Goal: Use online tool/utility: Utilize a website feature to perform a specific function

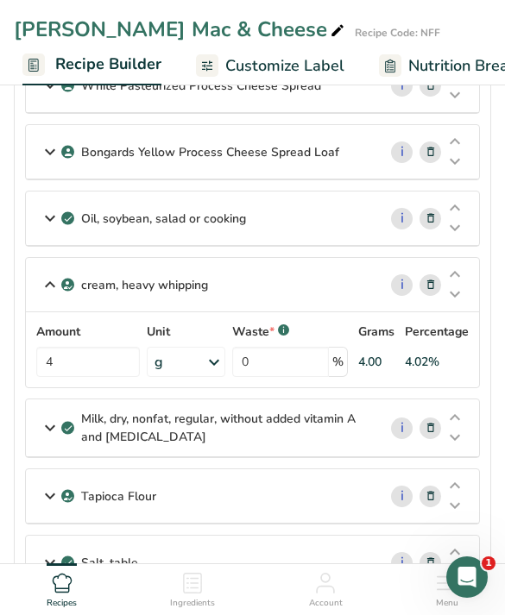
scroll to position [282, 0]
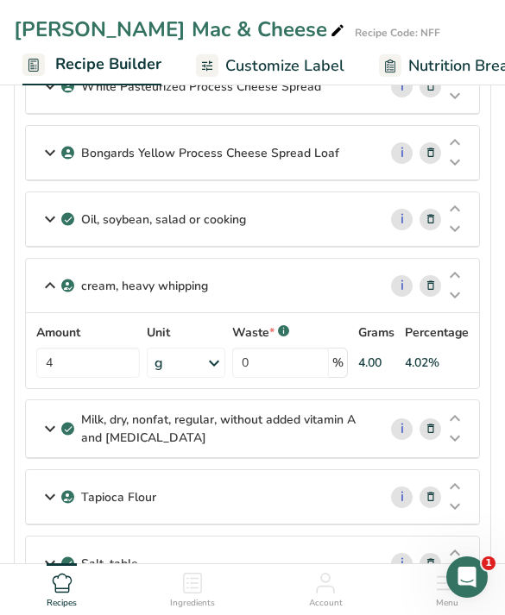
click at [306, 230] on div "Oil, soybean, salad or cooking" at bounding box center [201, 219] width 351 height 54
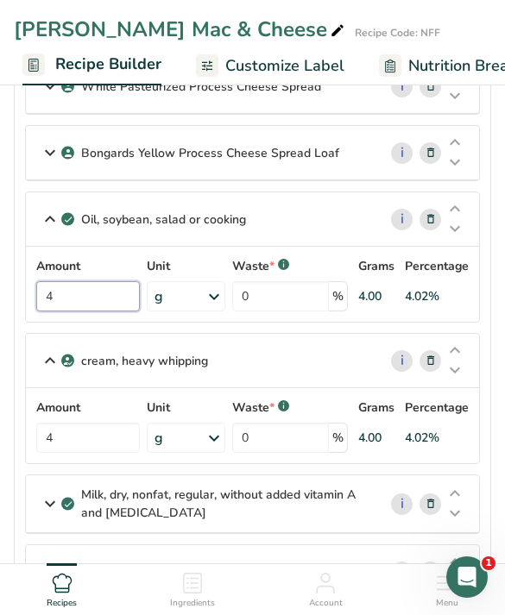
click at [93, 299] on input "4" at bounding box center [88, 296] width 104 height 30
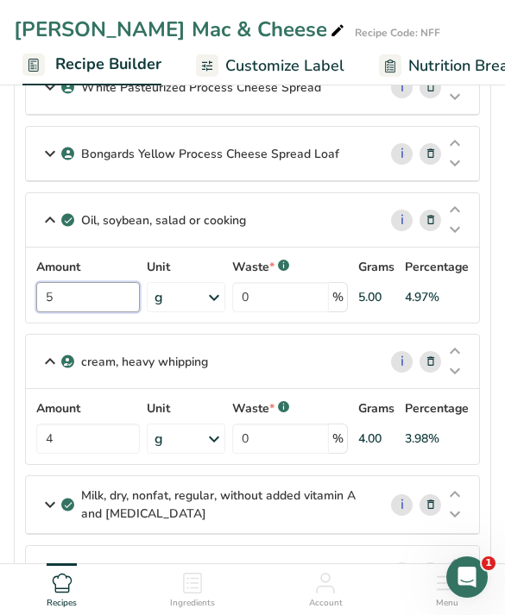
type input "5"
click at [368, 35] on div "[PERSON_NAME] Mac & Cheese Recipe Code: NFF" at bounding box center [252, 29] width 505 height 31
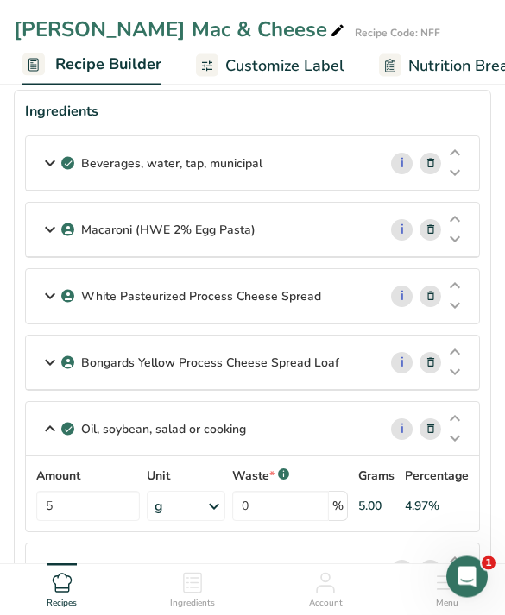
scroll to position [72, 0]
click at [43, 159] on icon at bounding box center [50, 163] width 21 height 31
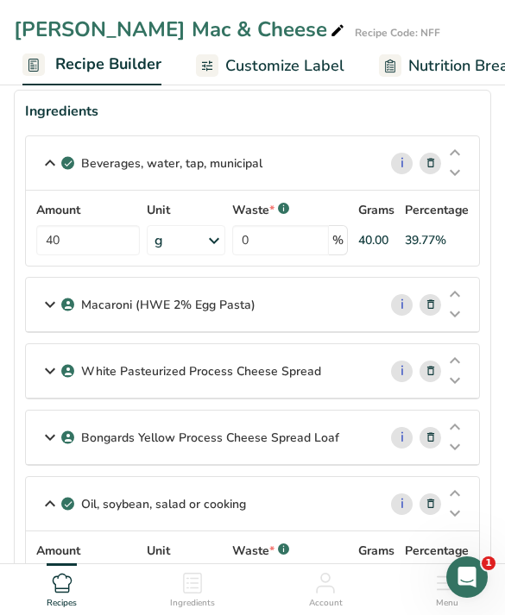
click at [182, 303] on p "Macaroni (HWE 2% Egg Pasta)" at bounding box center [168, 305] width 174 height 18
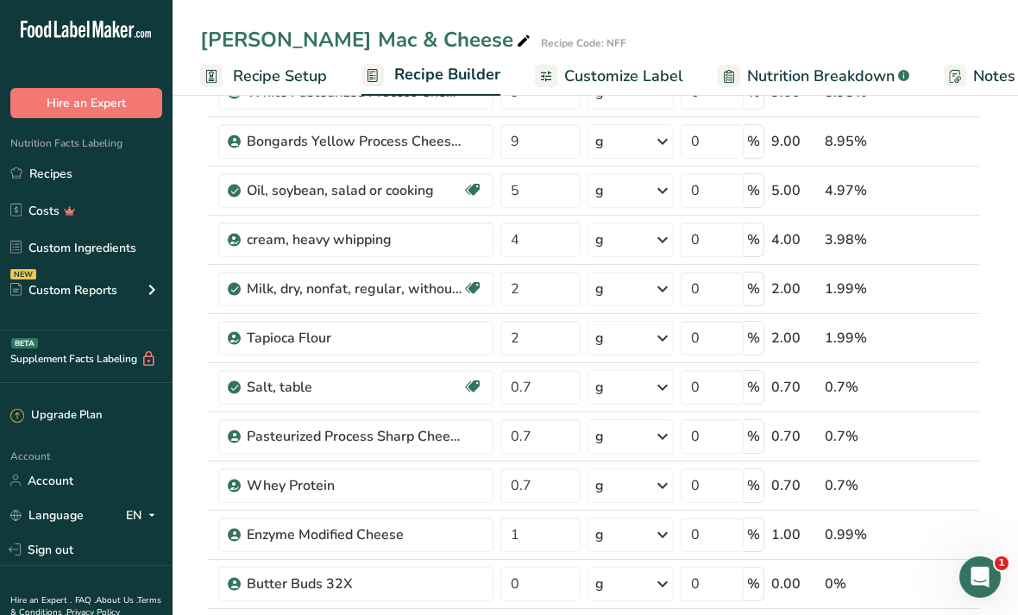
scroll to position [255, 0]
click at [504, 536] on input "1" at bounding box center [541, 533] width 80 height 35
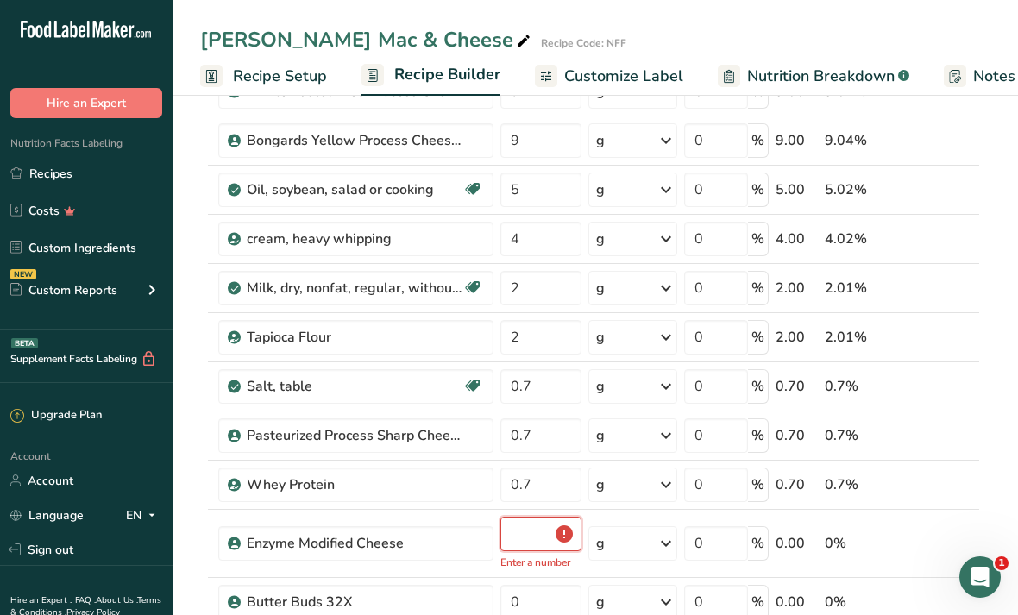
type input "0.7"
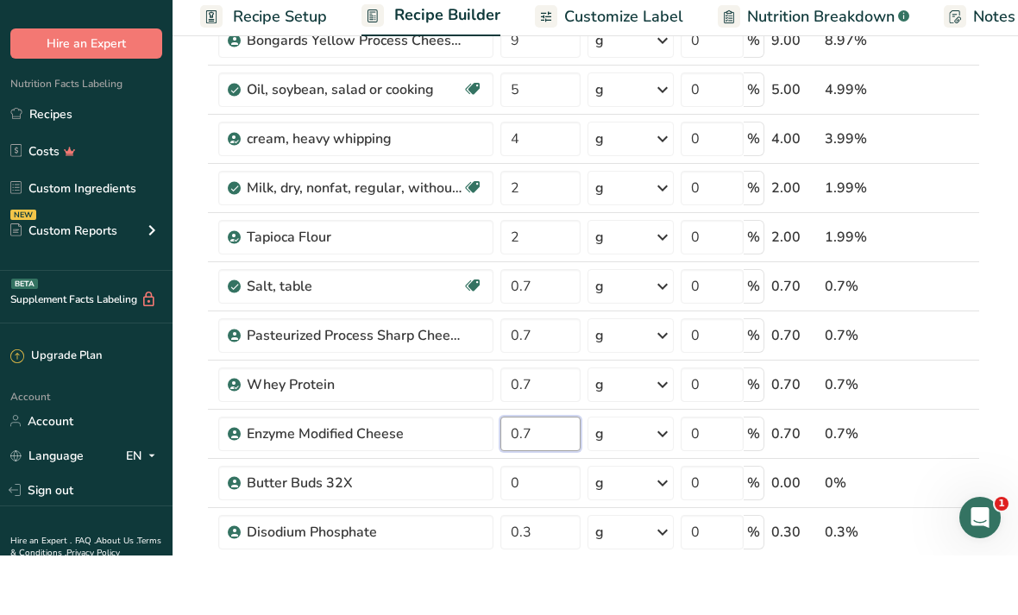
scroll to position [355, 0]
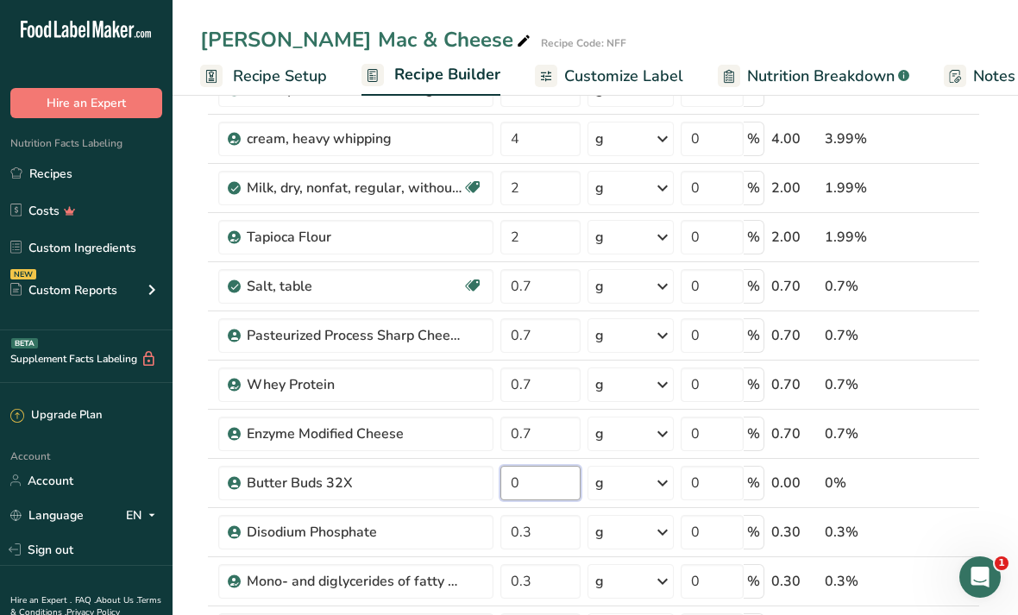
click at [504, 477] on div "Ingredient * Amount * Unit * Waste * .a-a{fill:#347362;}.b-a{fill:#fff;} Grams …" at bounding box center [590, 470] width 780 height 1276
type input "0.5"
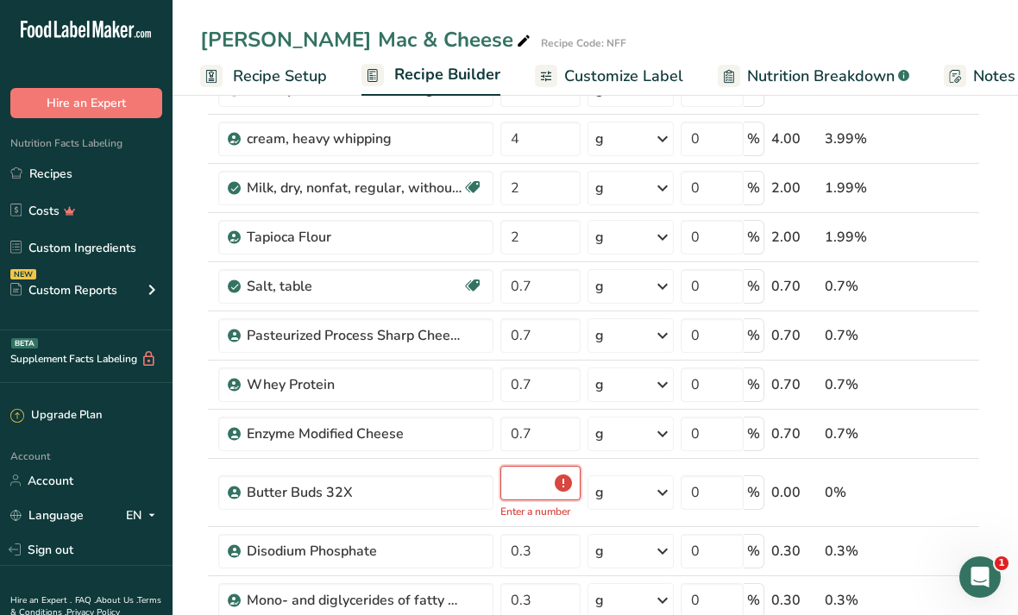
type input "0.5"
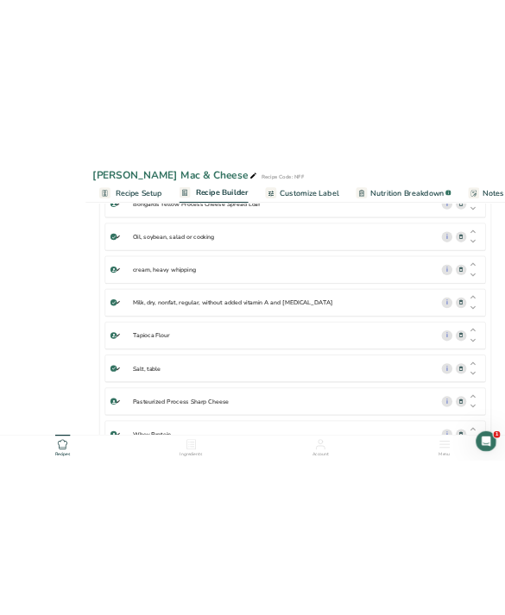
scroll to position [337, 0]
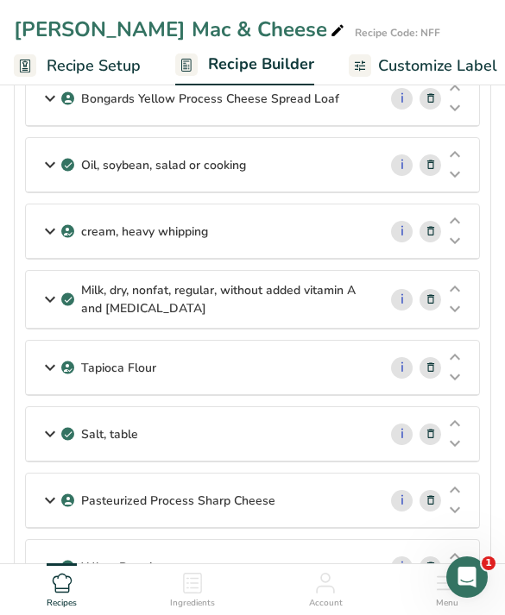
click at [344, 515] on div "Pasteurized Process Sharp Cheese" at bounding box center [201, 501] width 351 height 54
click at [282, 450] on div "Salt, table" at bounding box center [201, 434] width 351 height 54
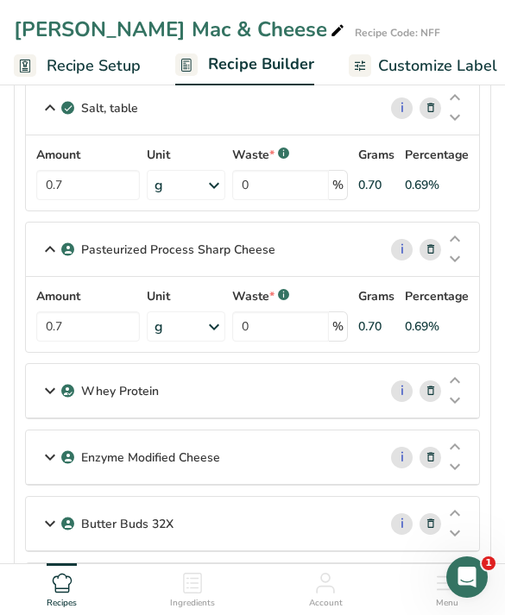
scroll to position [662, 0]
click at [297, 458] on div "Enzyme Modified Cheese" at bounding box center [201, 458] width 351 height 54
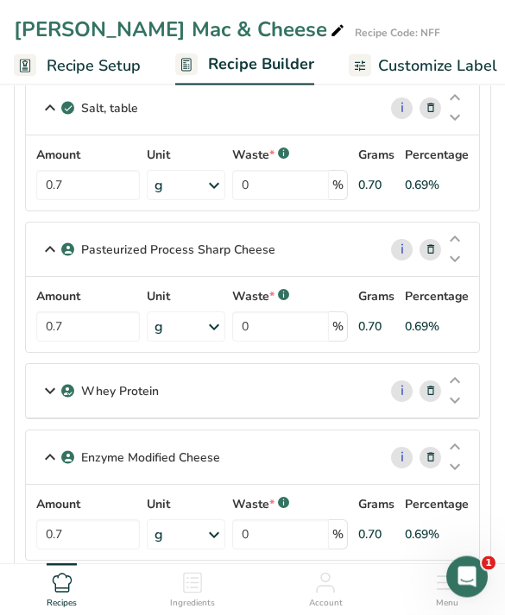
scroll to position [663, 0]
click at [322, 395] on div "Whey Protein" at bounding box center [201, 391] width 351 height 54
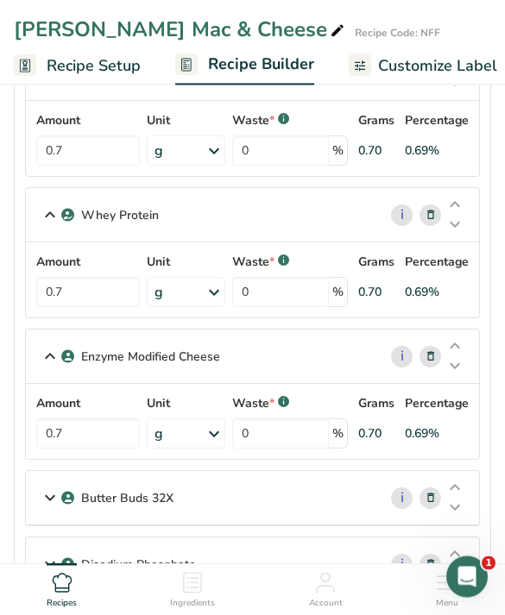
scroll to position [858, 0]
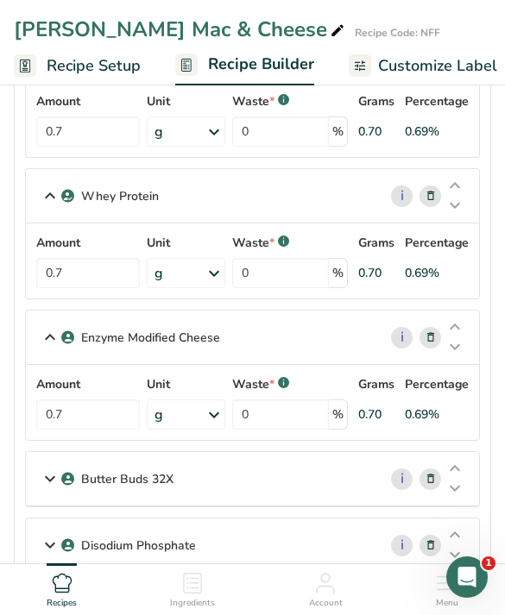
click at [302, 474] on div "Butter Buds 32X" at bounding box center [201, 479] width 351 height 54
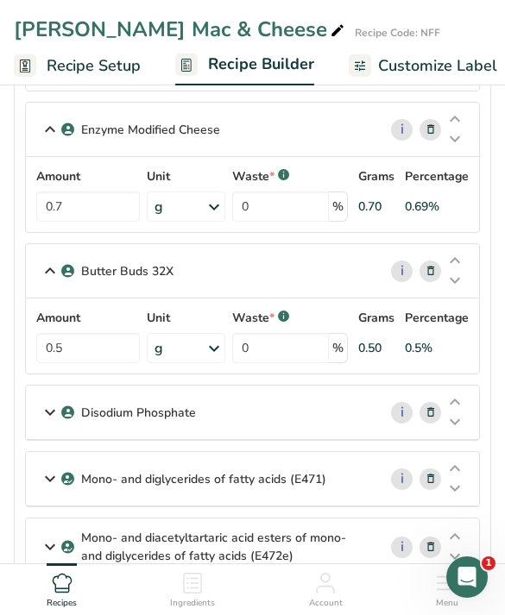
scroll to position [1081, 0]
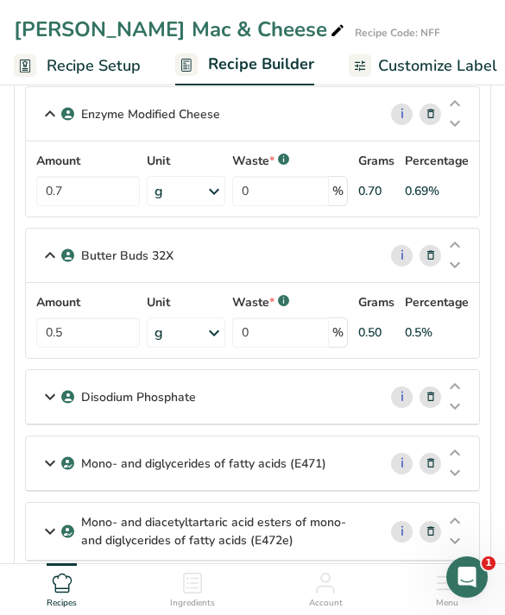
click at [324, 389] on div "Disodium Phosphate" at bounding box center [201, 397] width 351 height 54
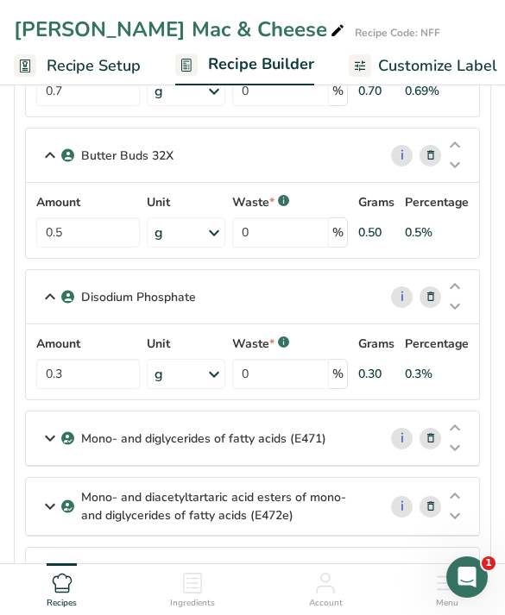
scroll to position [1179, 0]
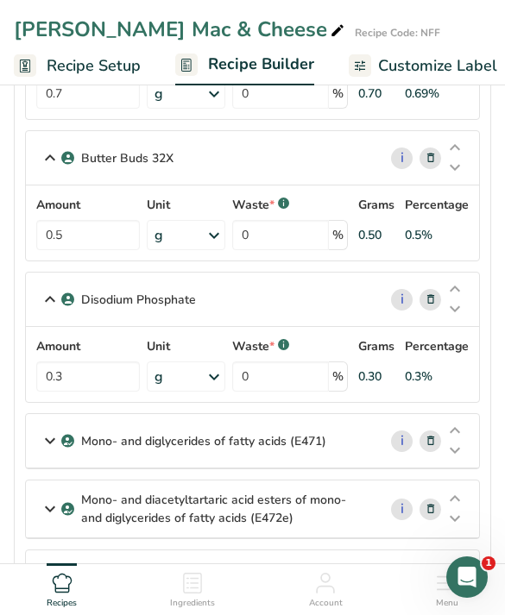
click at [292, 447] on p "Mono- and diglycerides of fatty acids (E471)" at bounding box center [203, 441] width 245 height 18
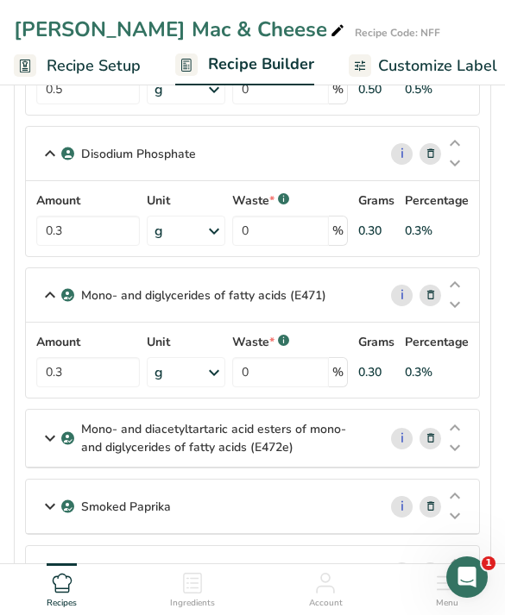
scroll to position [1326, 0]
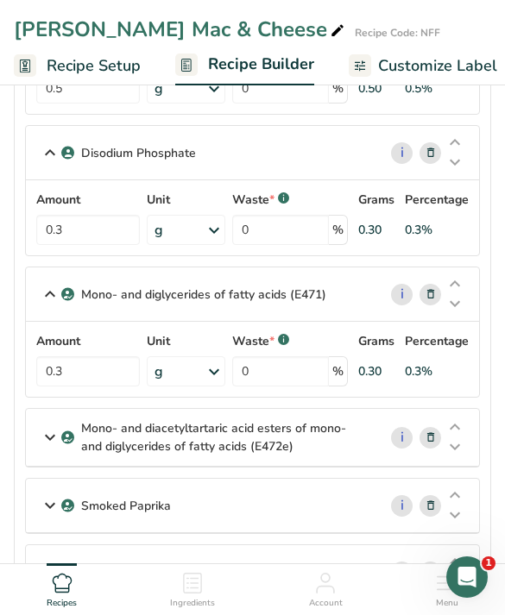
click at [46, 438] on icon at bounding box center [50, 437] width 21 height 31
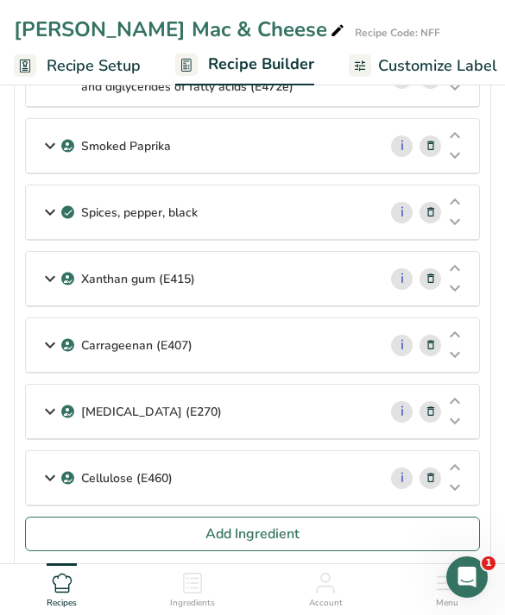
scroll to position [1159, 0]
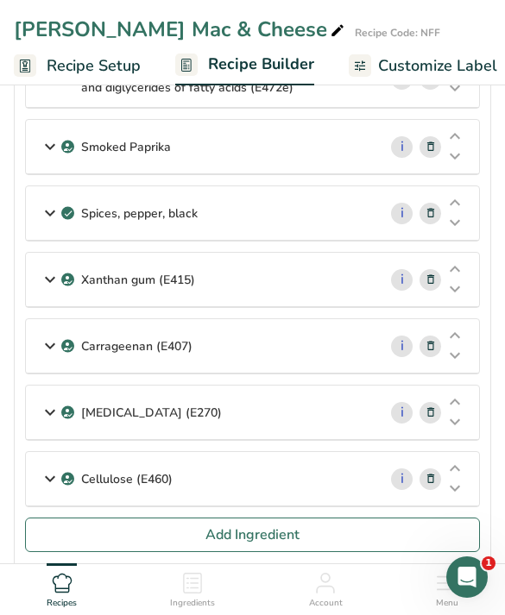
click at [37, 147] on div "Smoked Paprika" at bounding box center [201, 147] width 351 height 54
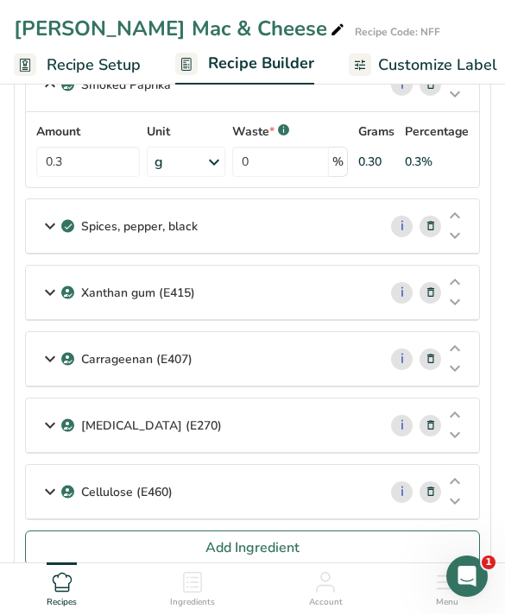
scroll to position [1222, 0]
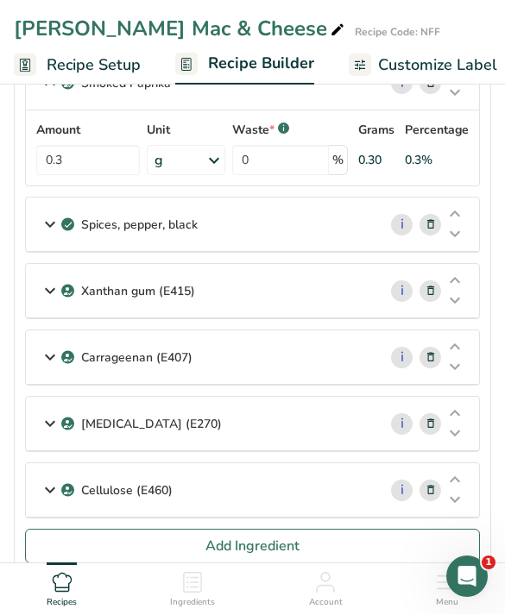
click at [50, 279] on icon at bounding box center [50, 291] width 21 height 31
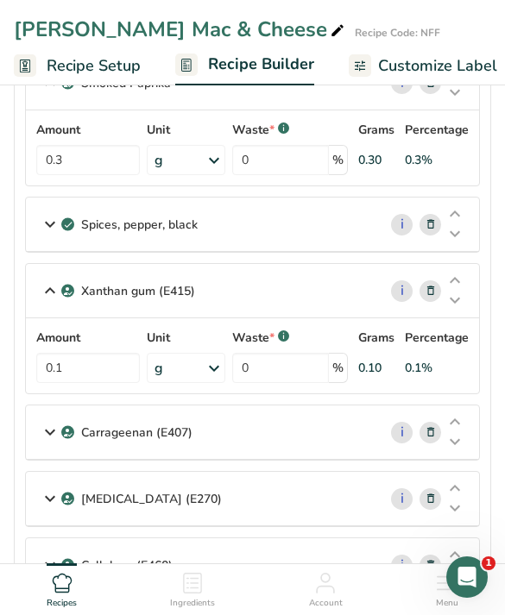
click at [318, 443] on div "Carrageenan (E407)" at bounding box center [201, 433] width 351 height 54
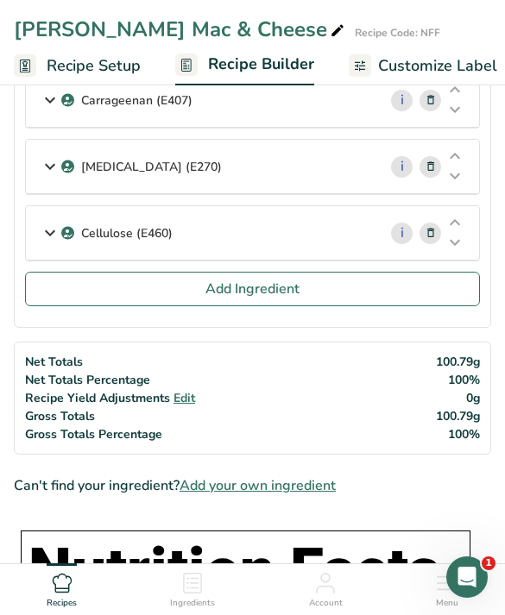
scroll to position [1494, 0]
